Goal: Check status: Check status

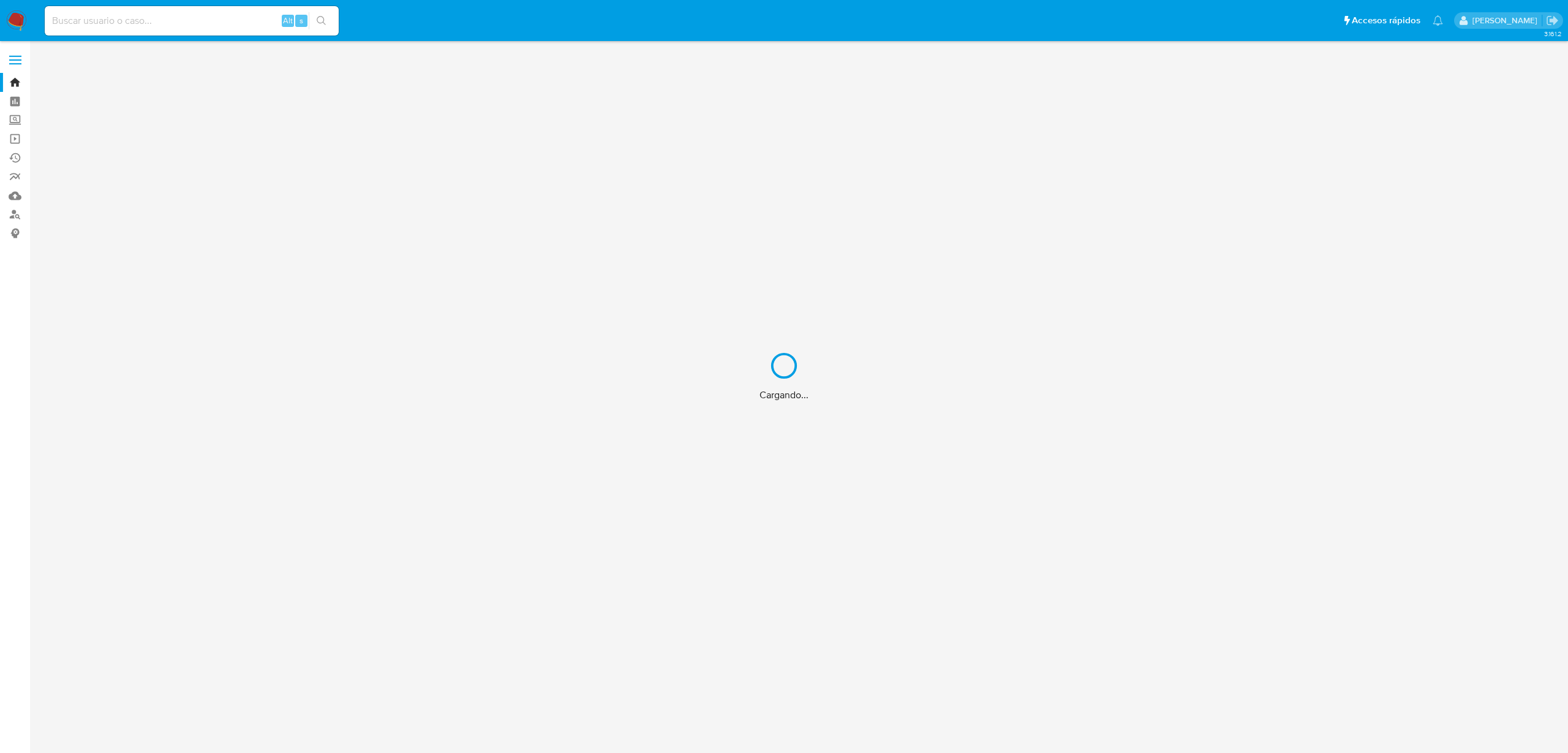
click at [87, 19] on div "Cargando..." at bounding box center [784, 376] width 1568 height 753
click at [87, 23] on div "Cargando..." at bounding box center [784, 376] width 1568 height 753
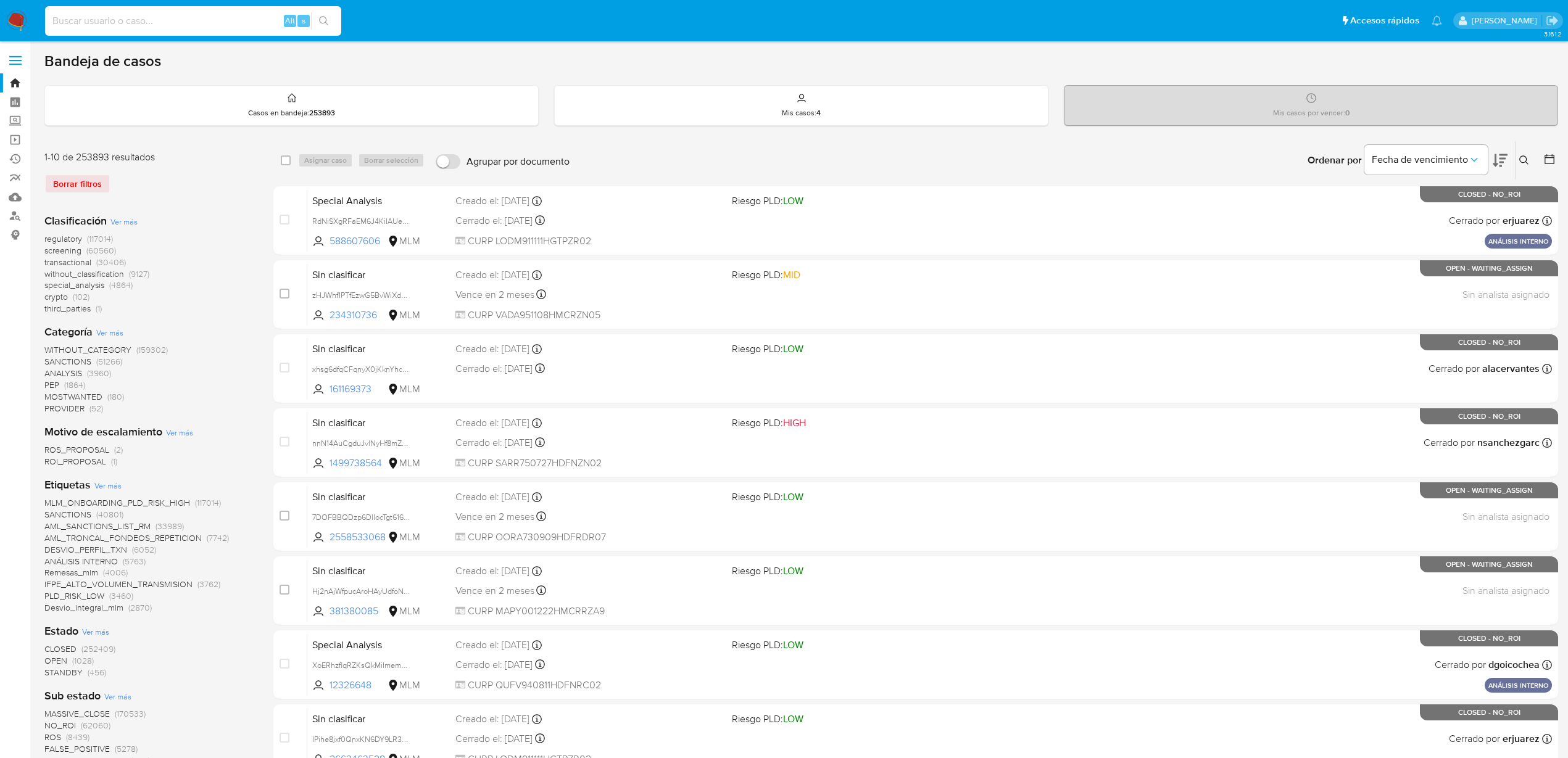
click at [143, 26] on input at bounding box center [193, 21] width 296 height 16
click at [139, 16] on input at bounding box center [193, 21] width 296 height 16
paste input "30112857"
type input "30112857"
click at [319, 19] on icon "search-icon" at bounding box center [323, 21] width 9 height 9
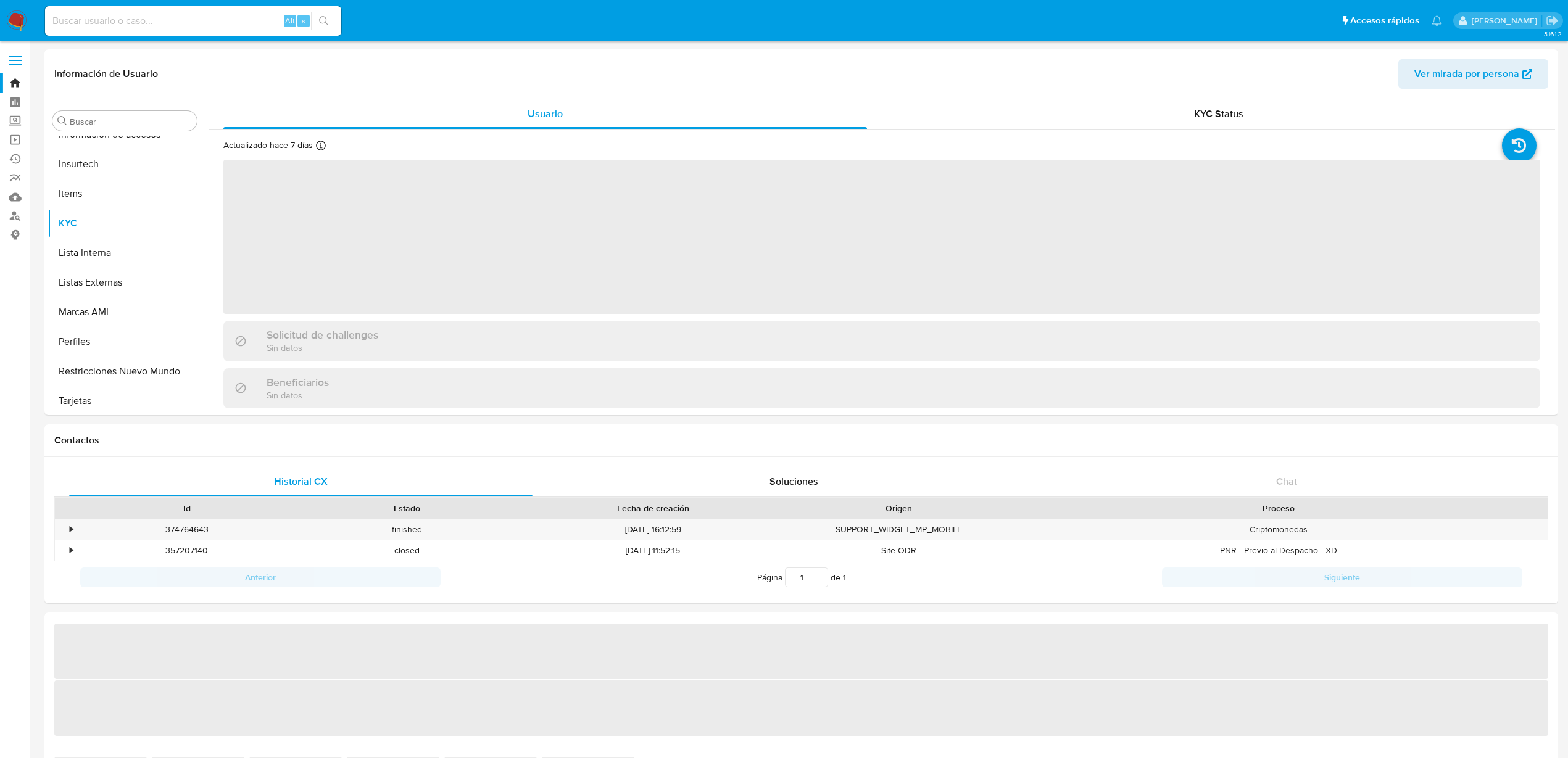
scroll to position [580, 0]
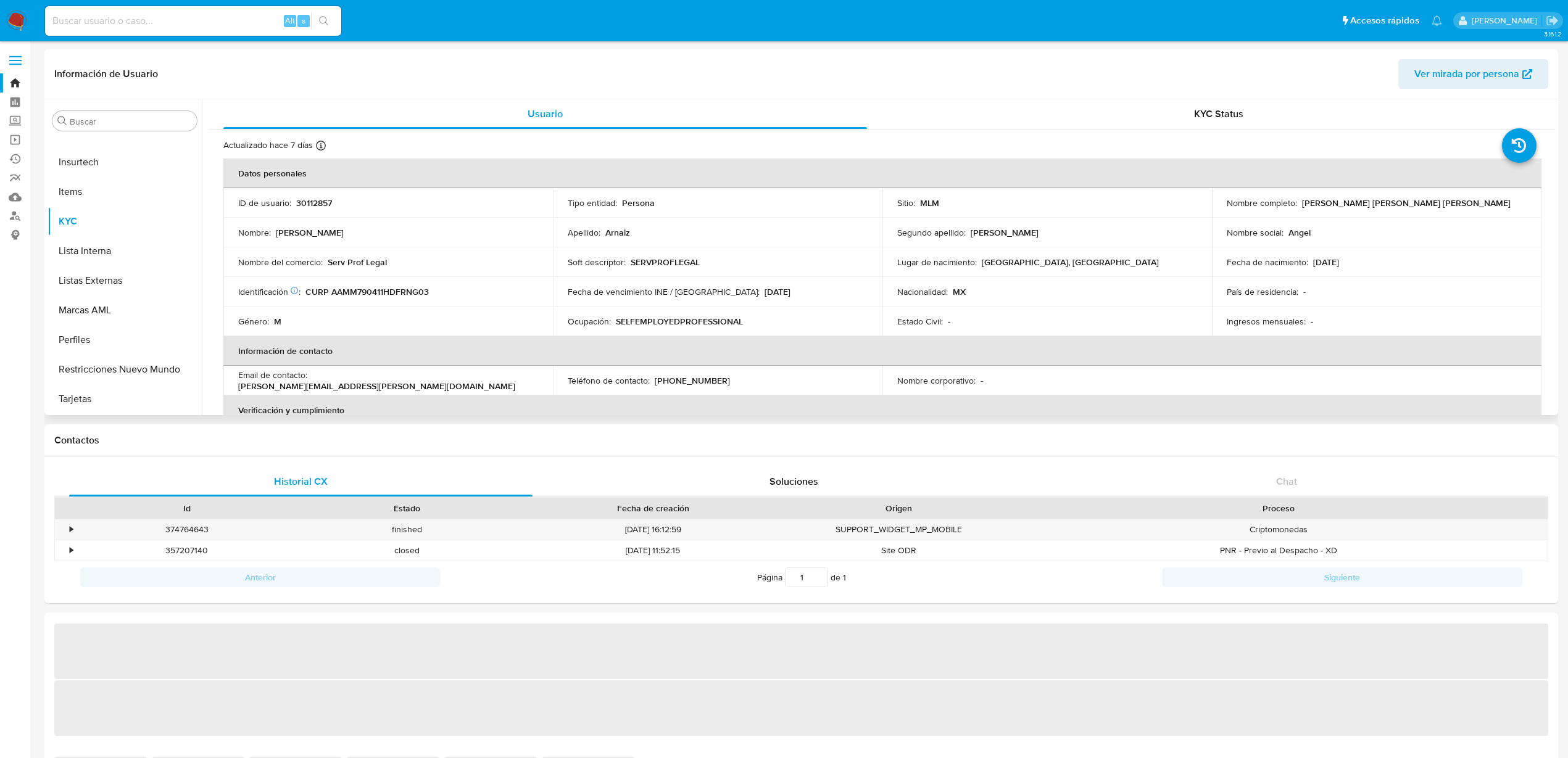
select select "10"
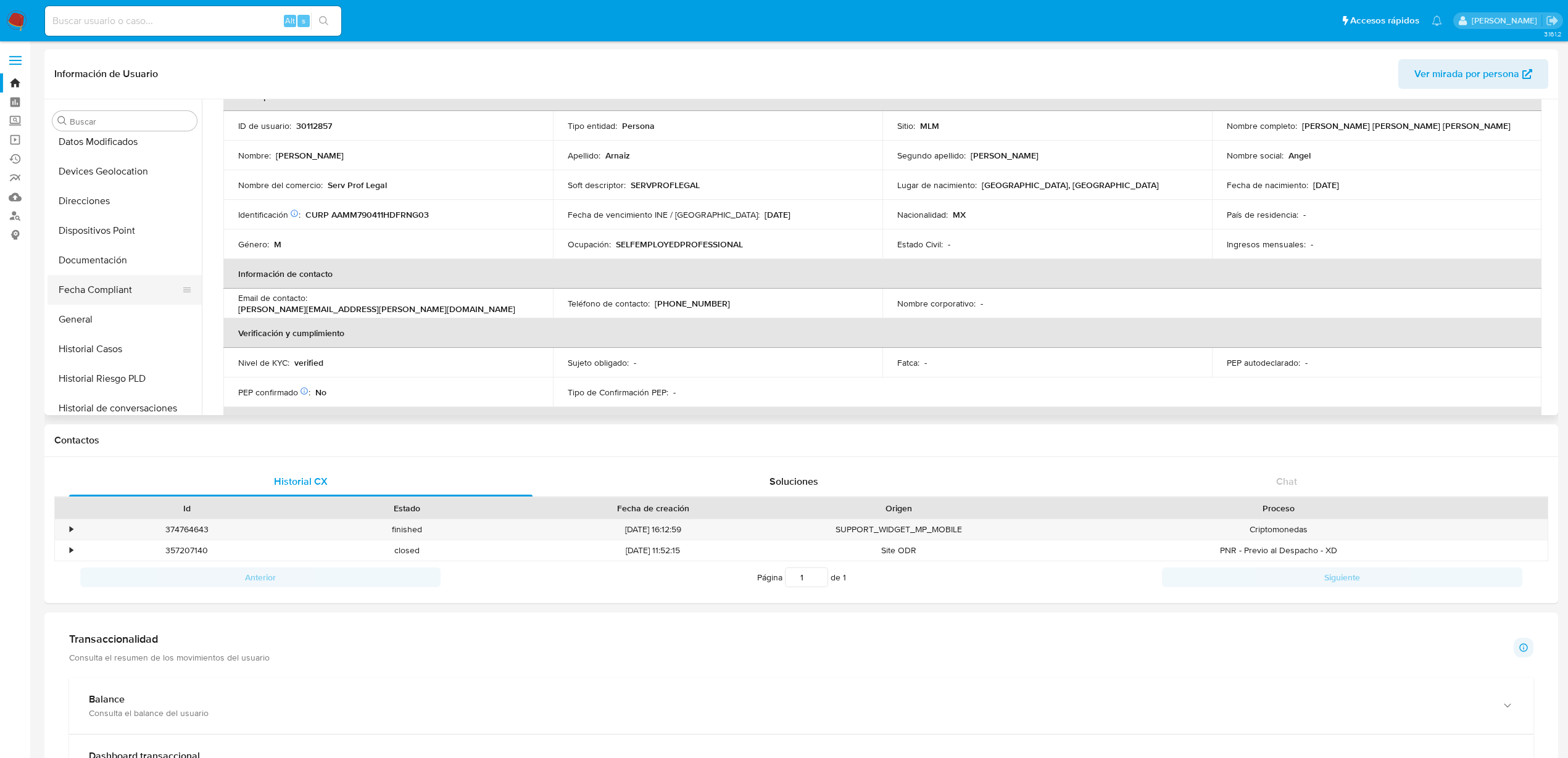
scroll to position [272, 0]
click at [111, 321] on button "Historial Casos" at bounding box center [120, 322] width 145 height 30
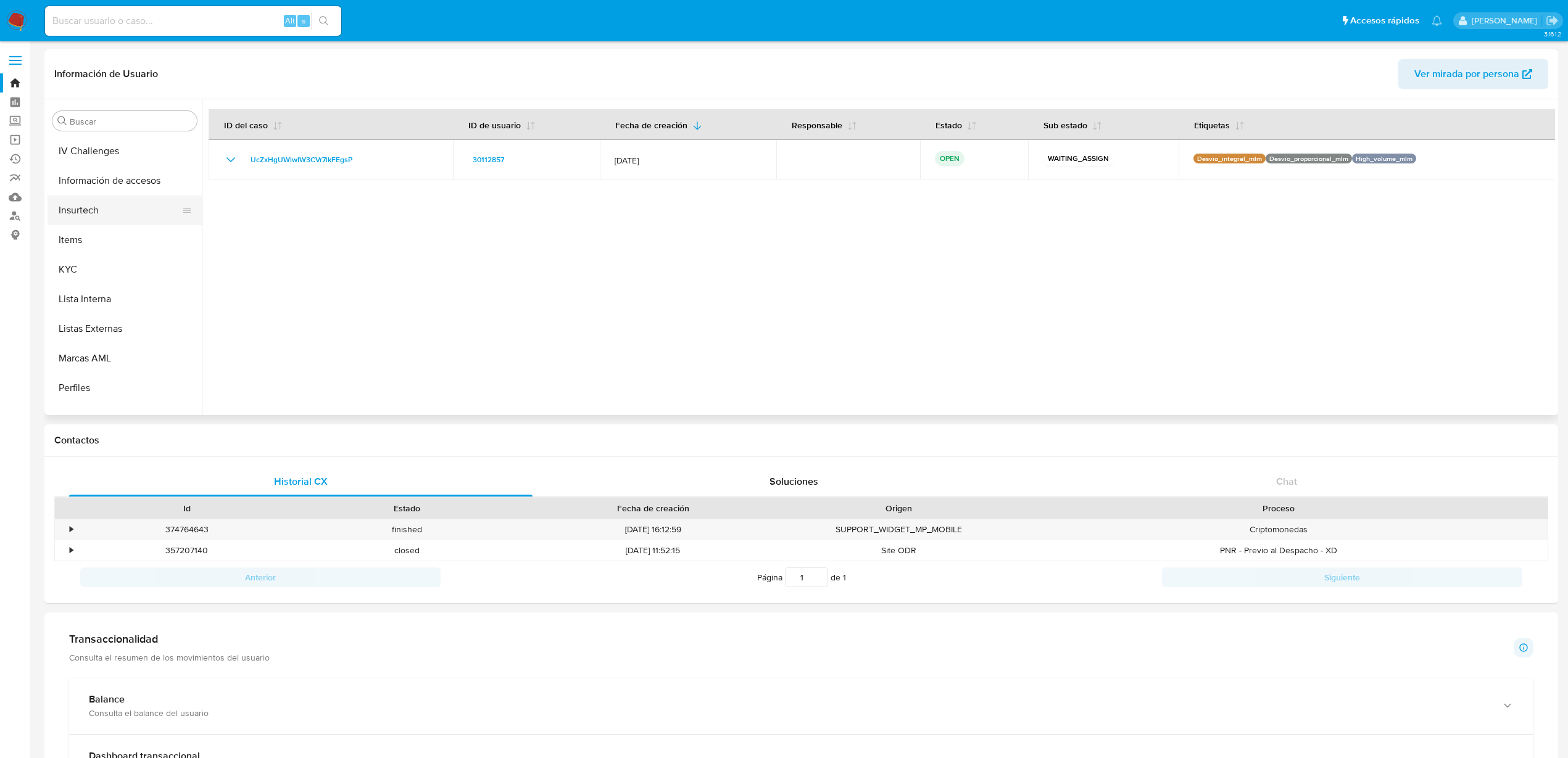
scroll to position [540, 0]
click at [82, 254] on button "KYC" at bounding box center [120, 262] width 145 height 30
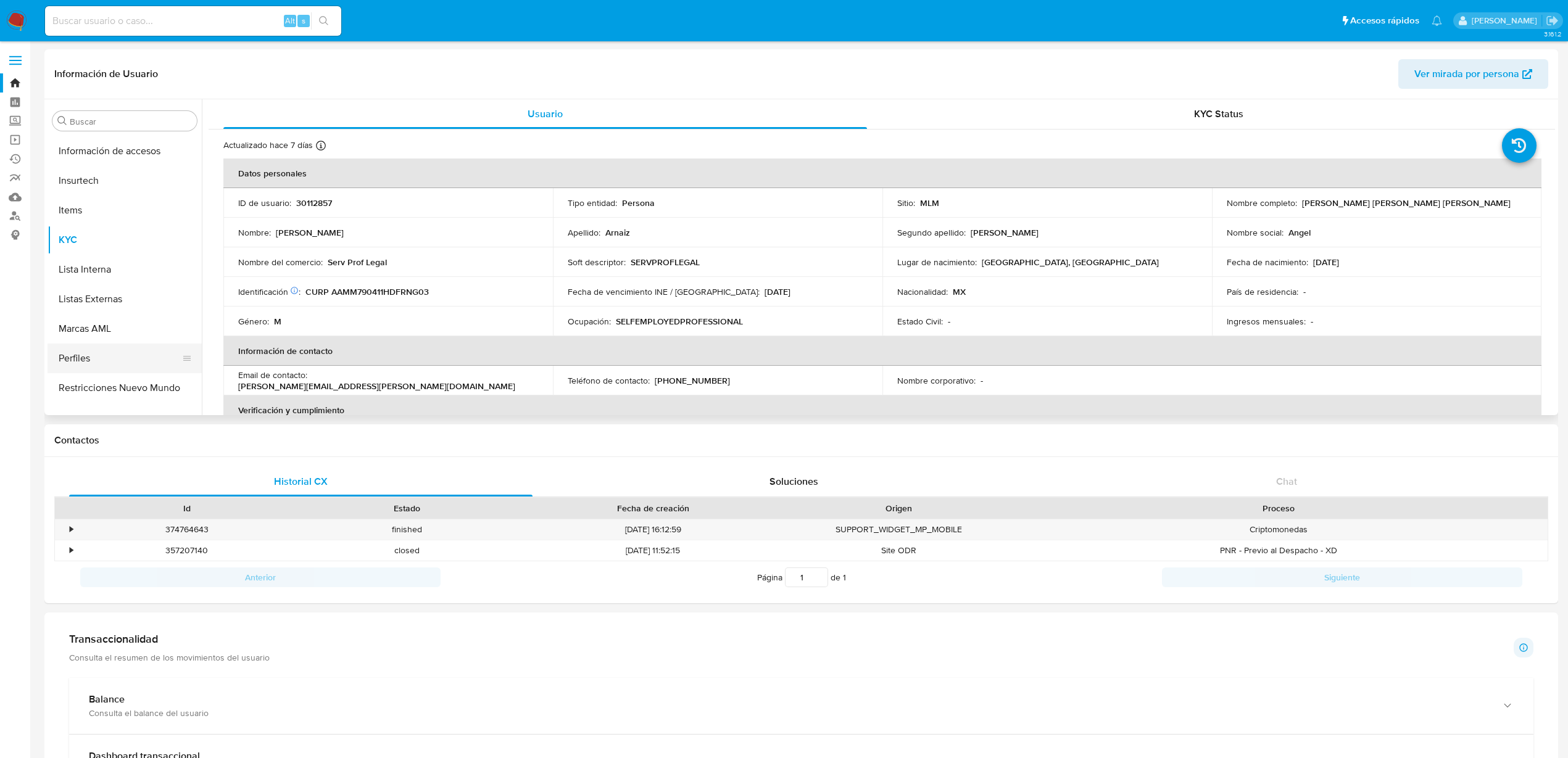
scroll to position [580, 0]
click at [97, 366] on button "Restricciones Nuevo Mundo" at bounding box center [120, 369] width 145 height 30
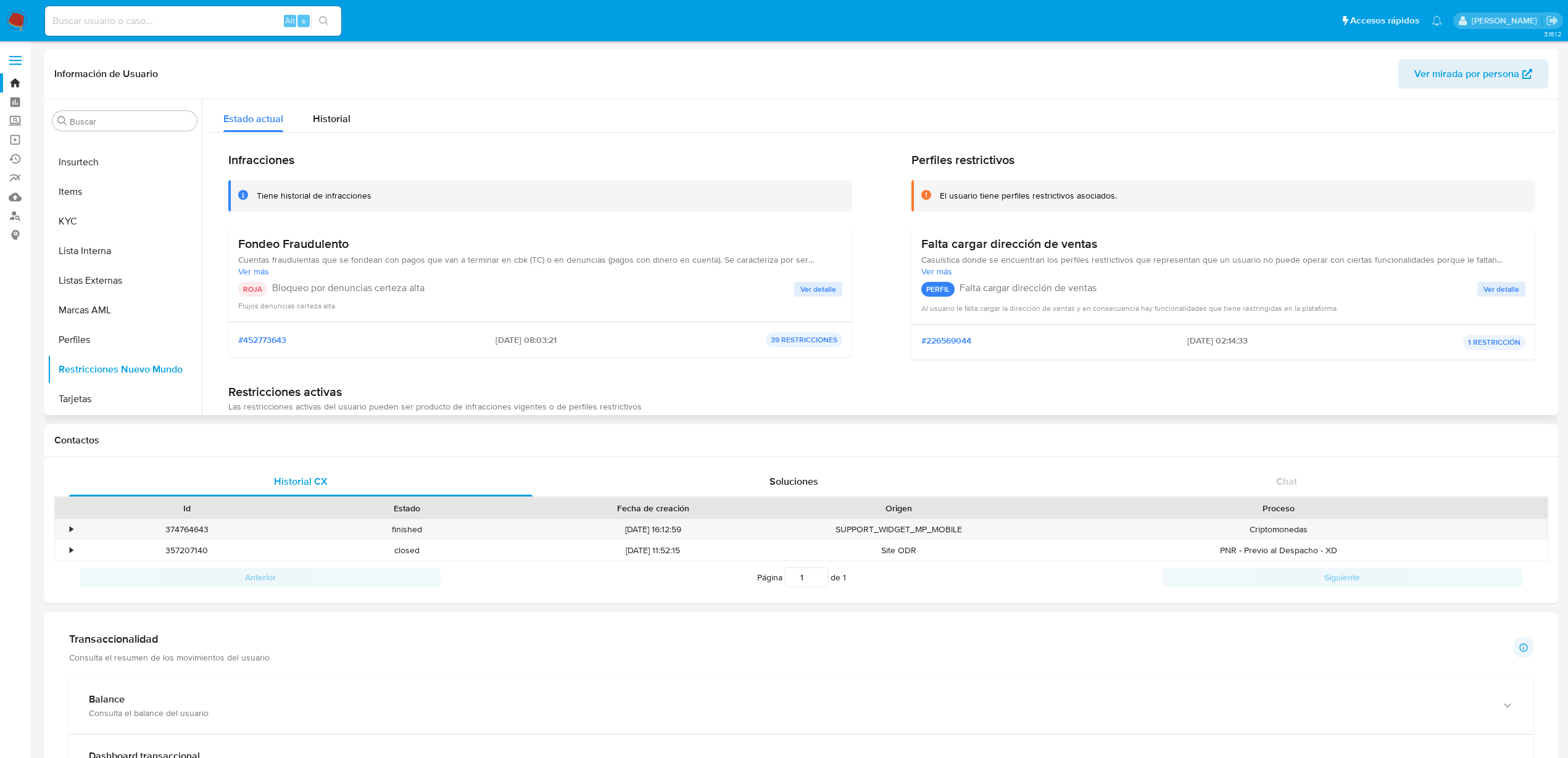
click at [811, 290] on span "Ver detalle" at bounding box center [818, 289] width 36 height 13
